Goal: Information Seeking & Learning: Find specific fact

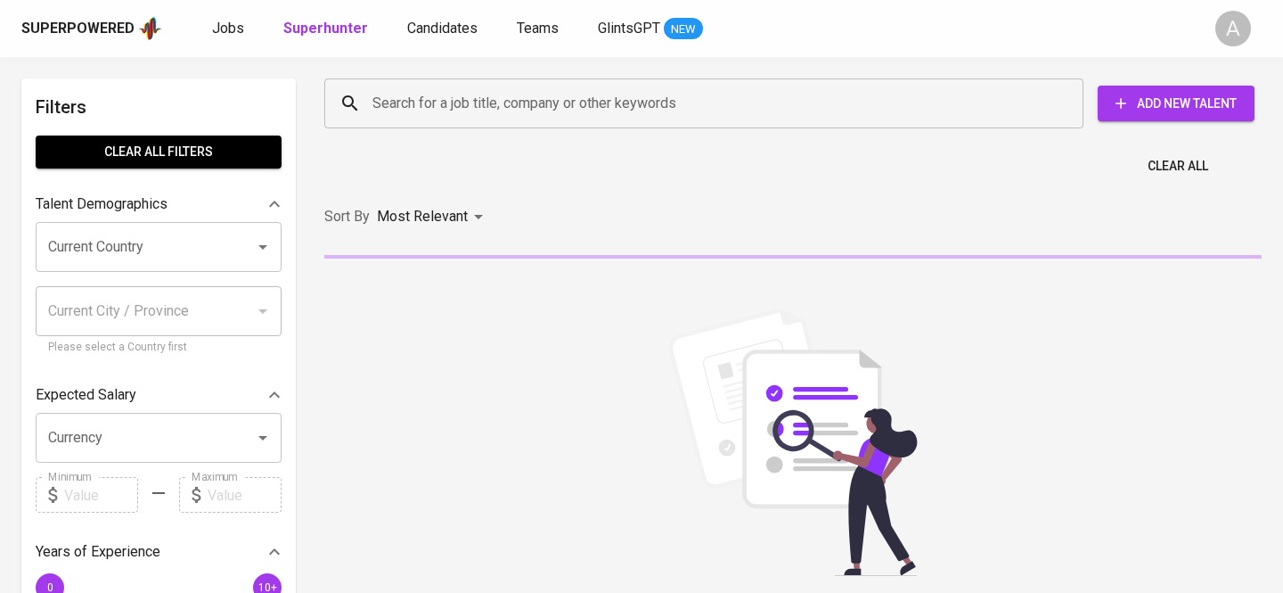
click at [443, 111] on input "Search for a job title, company or other keywords" at bounding box center [708, 103] width 681 height 34
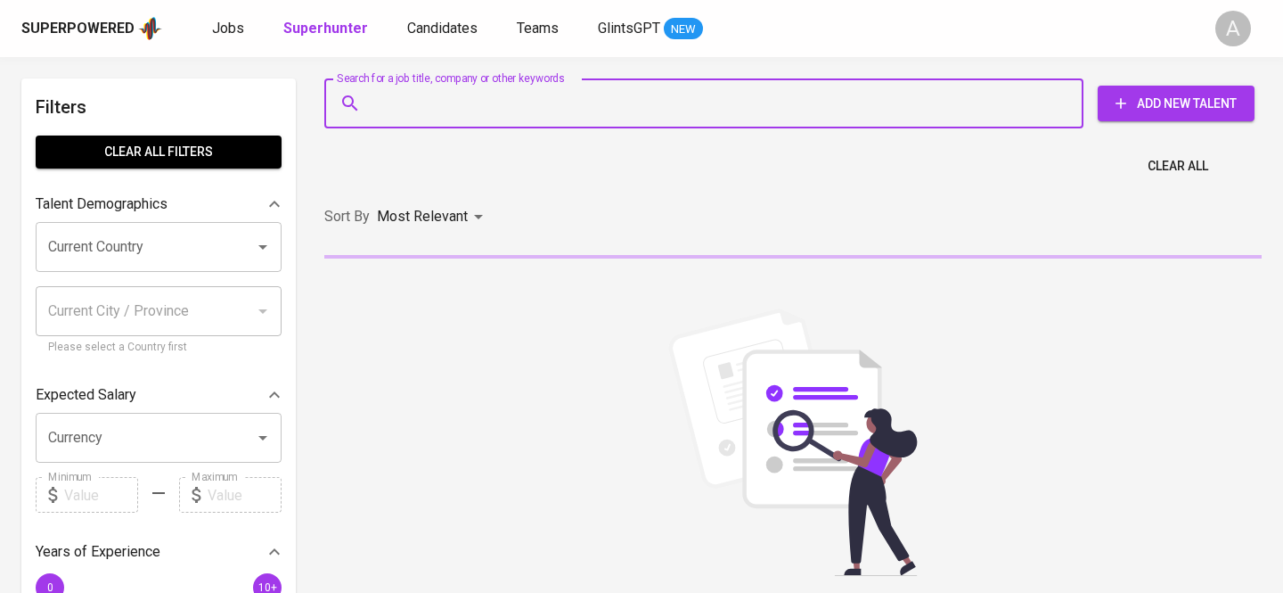
type input """
paste input "Human Resources - IR & ER Supervisor"
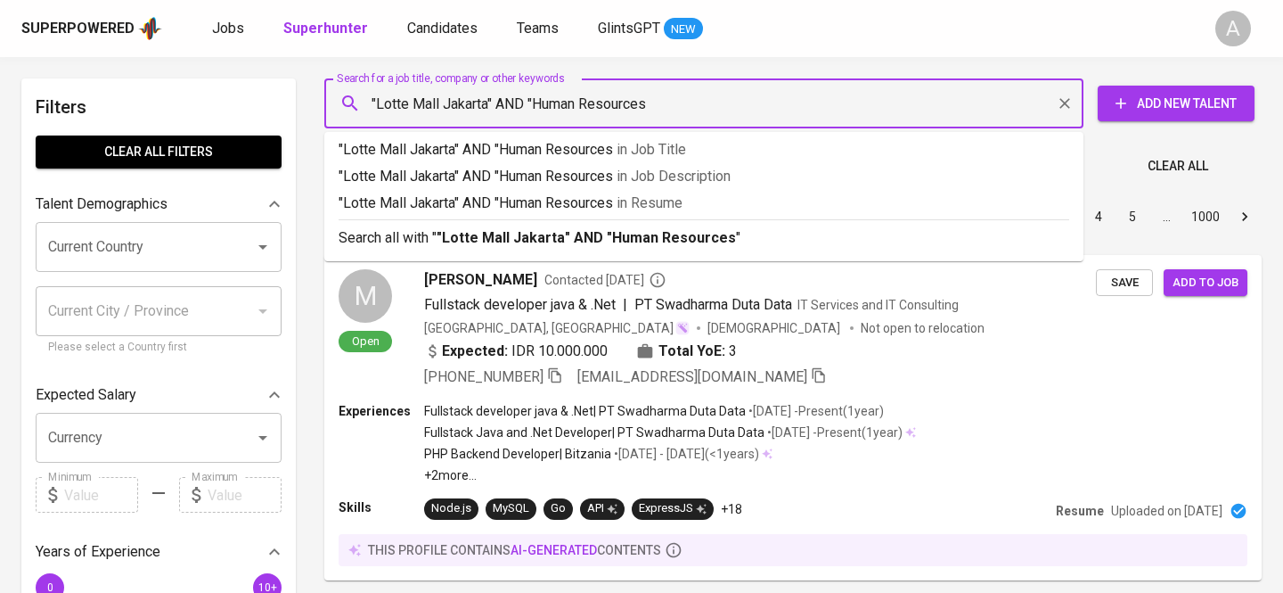
type input ""Lotte Mall Jakarta" AND "Human Resources""
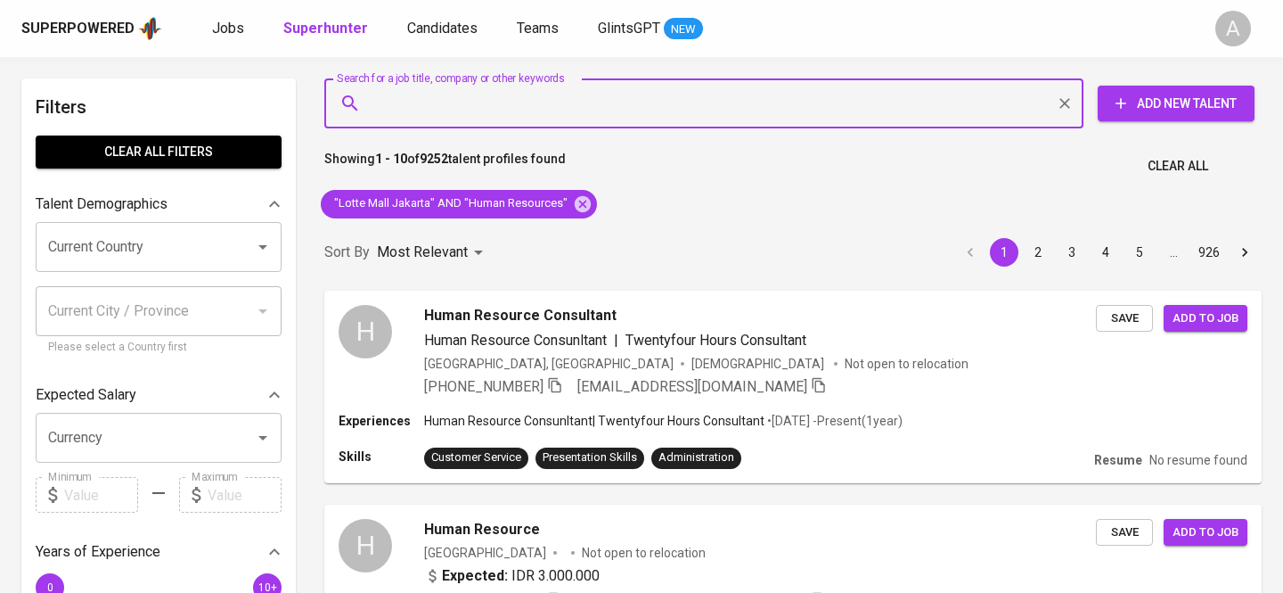
click at [525, 105] on input "Search for a job title, company or other keywords" at bounding box center [708, 103] width 681 height 34
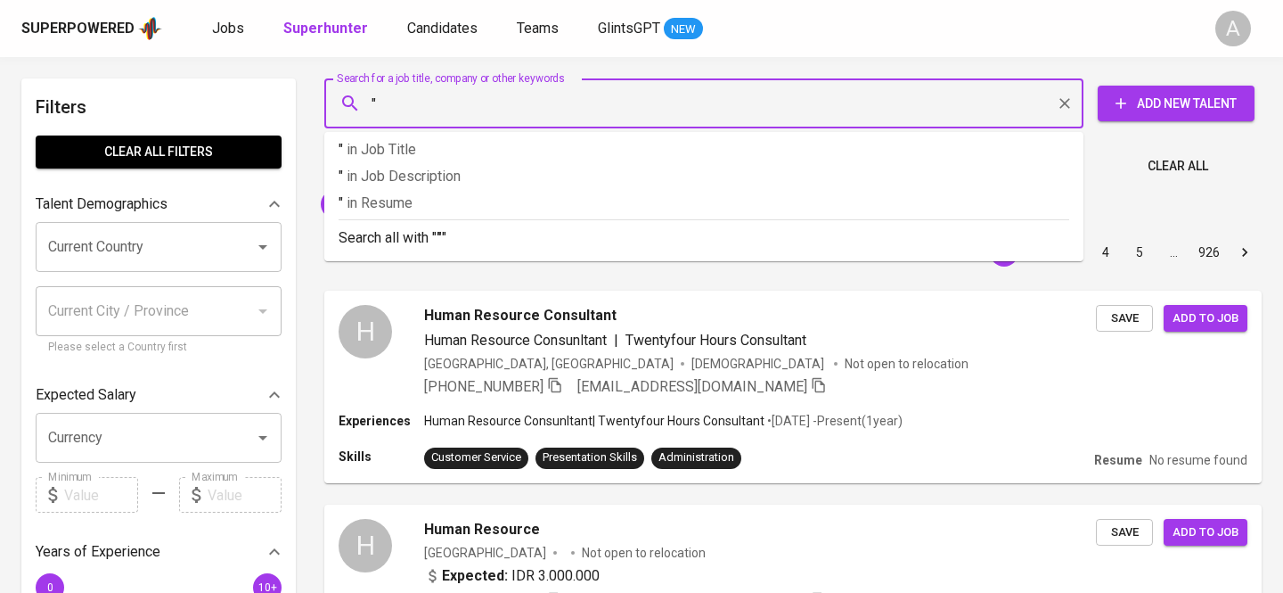
paste input "[PERSON_NAME]"
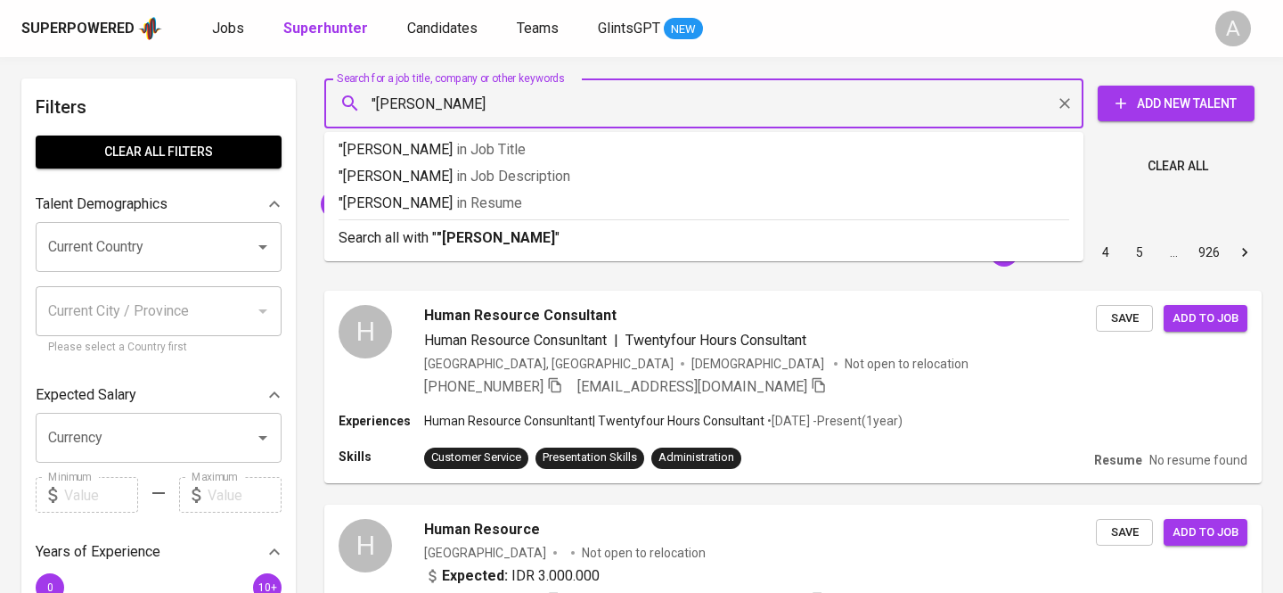
type input ""Sultan [PERSON_NAME]""
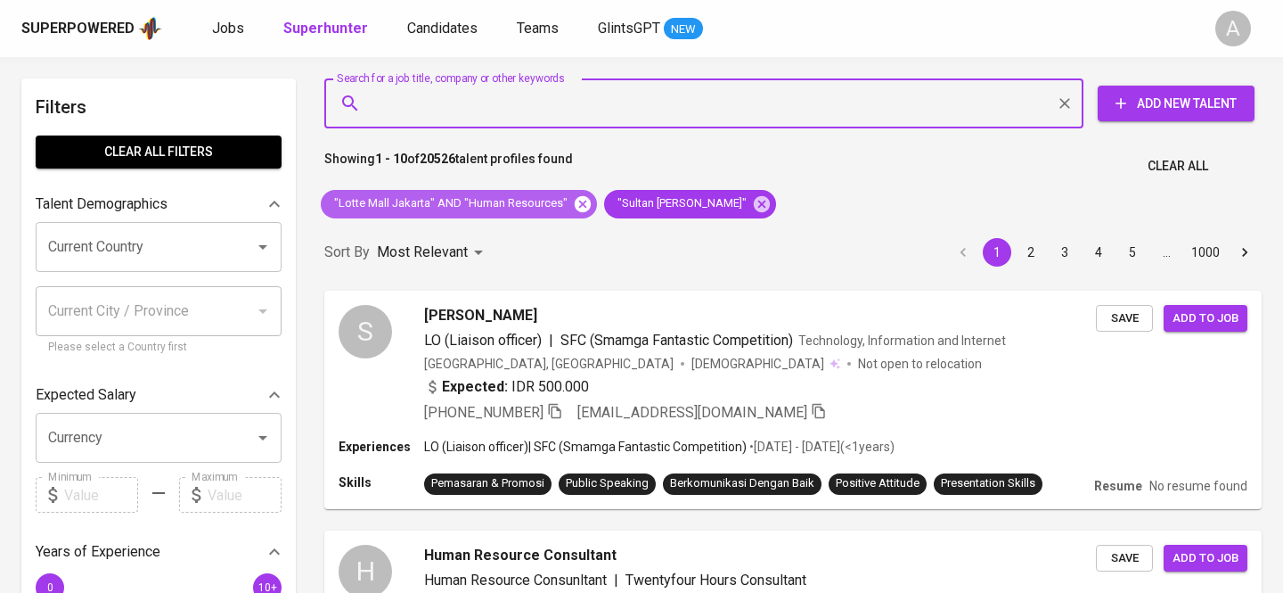
click at [573, 196] on icon at bounding box center [583, 204] width 20 height 20
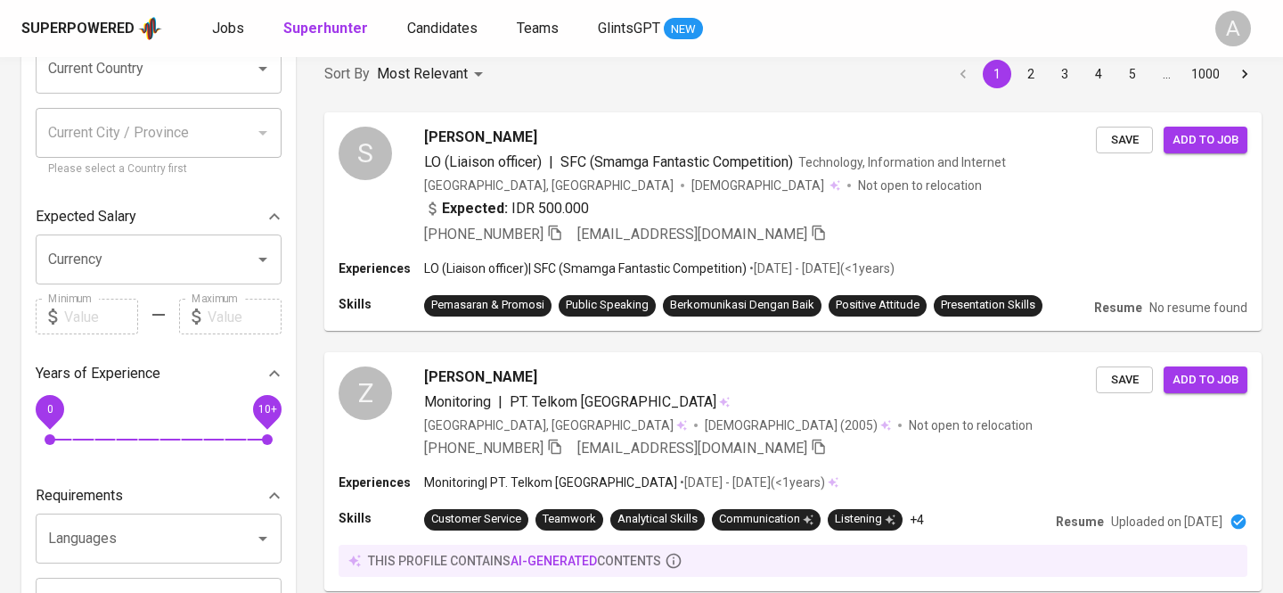
scroll to position [152, 0]
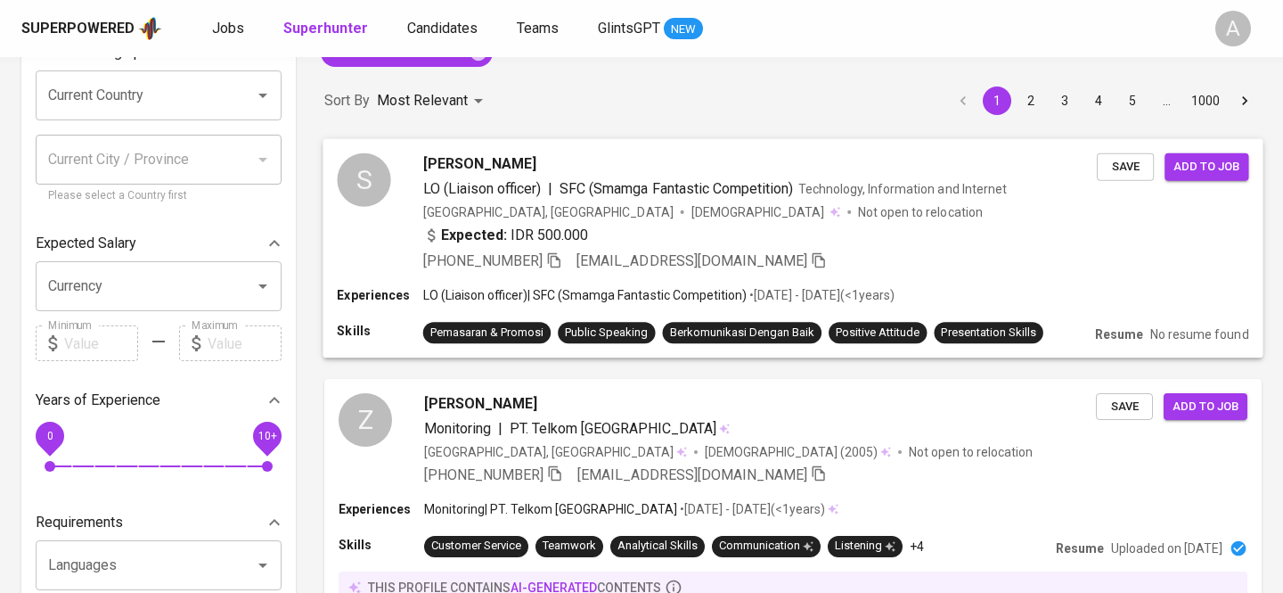
click at [747, 213] on div "[GEOGRAPHIC_DATA], [GEOGRAPHIC_DATA] [DEMOGRAPHIC_DATA] Not open to relocation" at bounding box center [760, 211] width 674 height 18
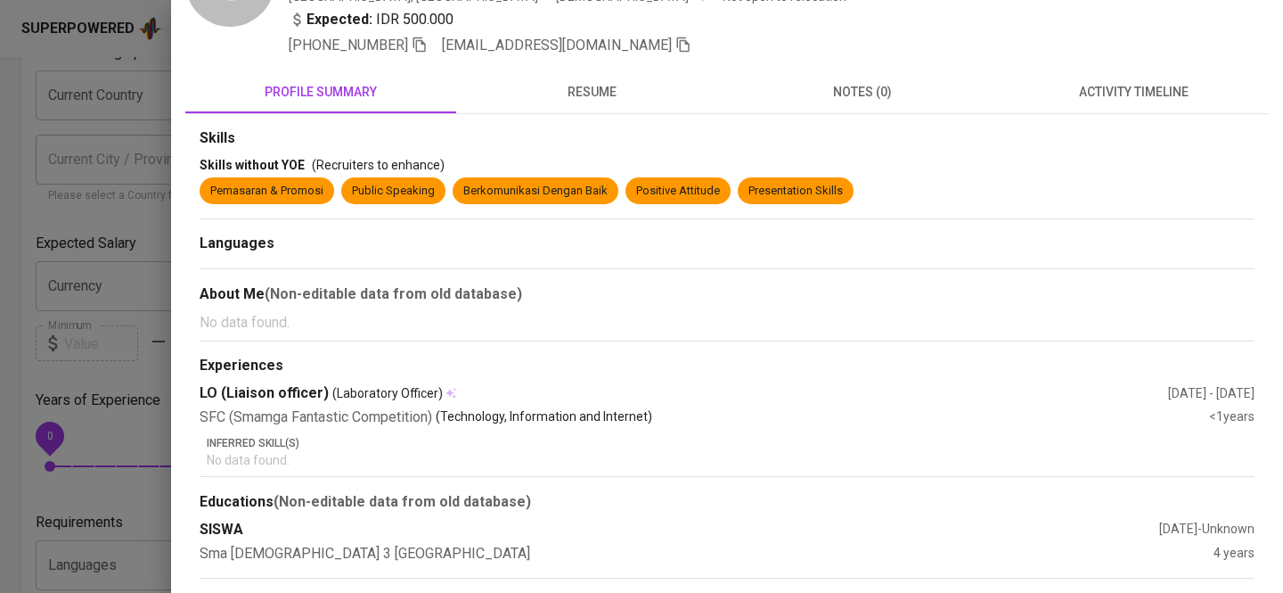
scroll to position [0, 0]
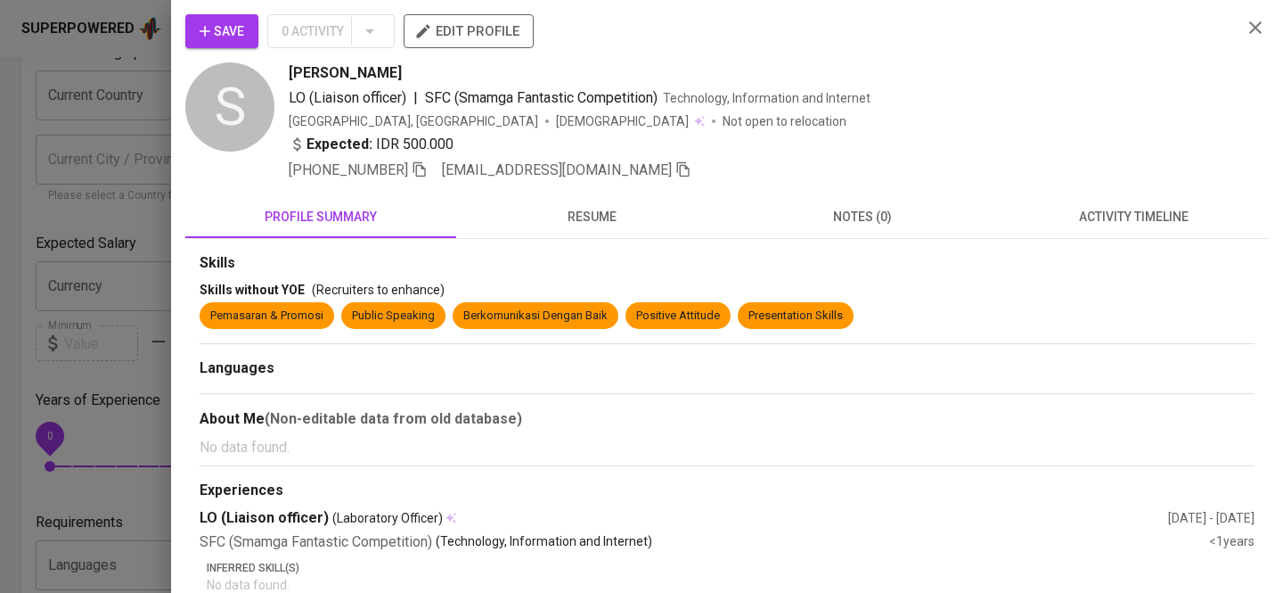
click at [1258, 22] on icon "button" at bounding box center [1255, 27] width 21 height 21
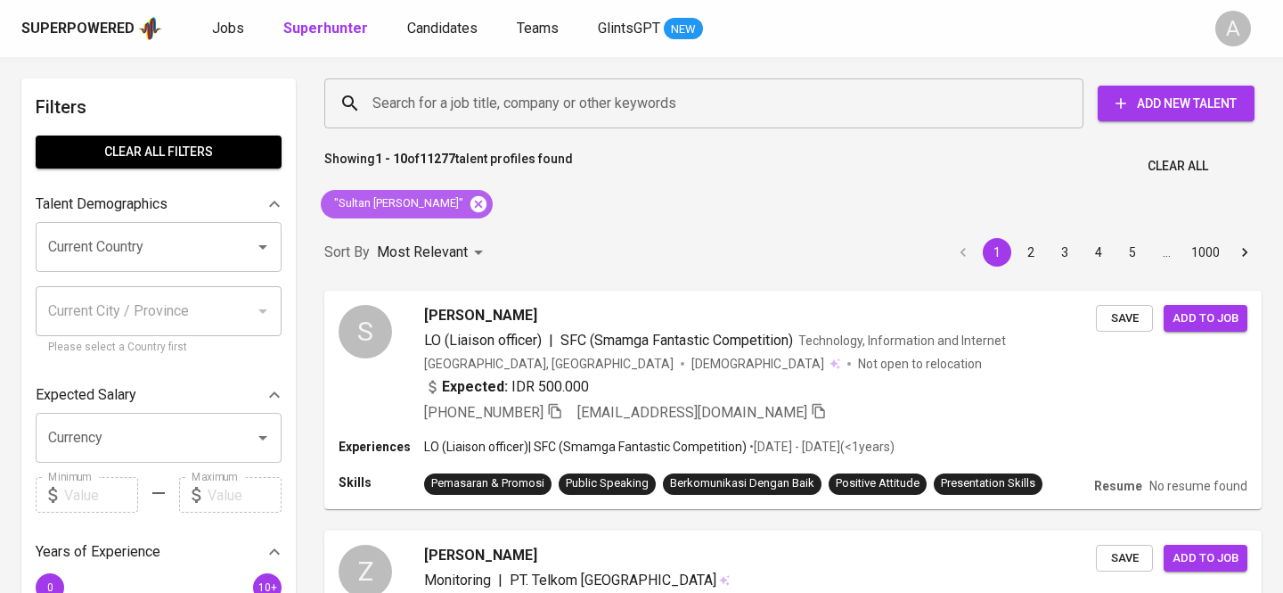
click at [471, 207] on icon at bounding box center [479, 203] width 16 height 16
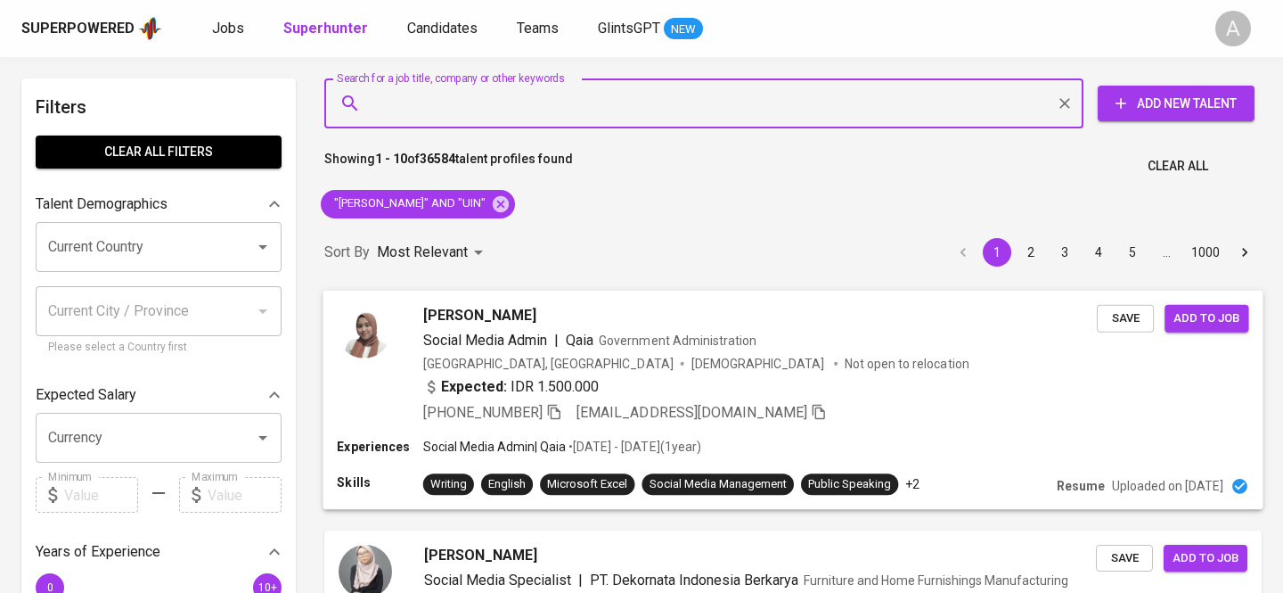
click at [792, 389] on div "Expected: IDR 1.500.000" at bounding box center [760, 388] width 674 height 26
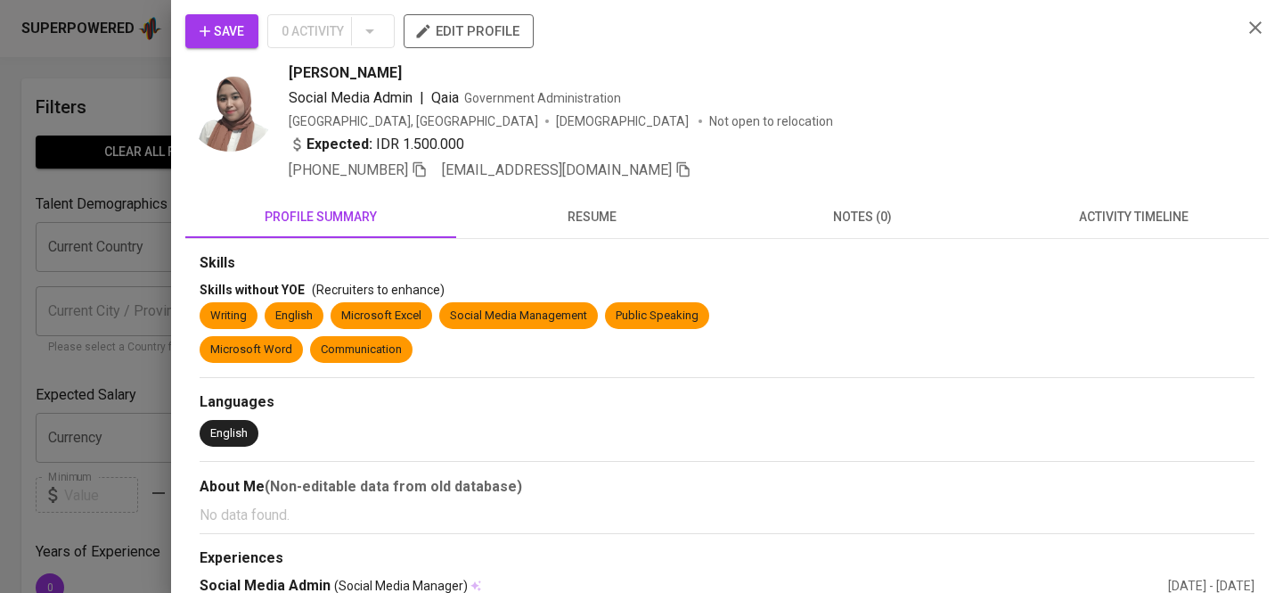
click at [1247, 21] on icon "button" at bounding box center [1255, 27] width 21 height 21
